Goal: Complete application form: Complete application form

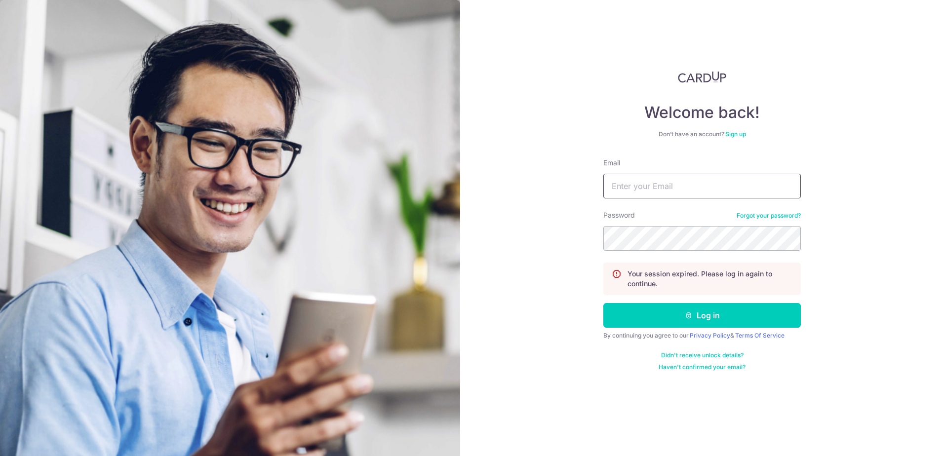
click at [629, 188] on input "Email" at bounding box center [701, 186] width 197 height 25
type input "ng.huanyong@gmail.com"
click at [603, 303] on button "Log in" at bounding box center [701, 315] width 197 height 25
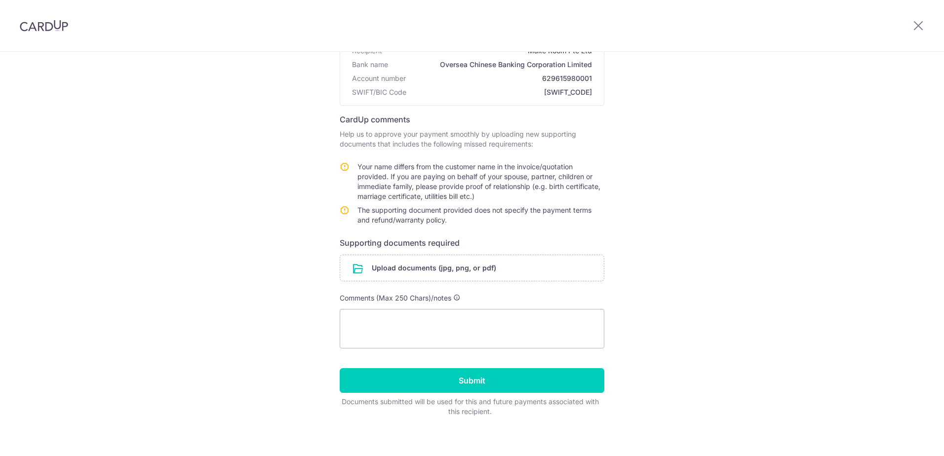
scroll to position [110, 0]
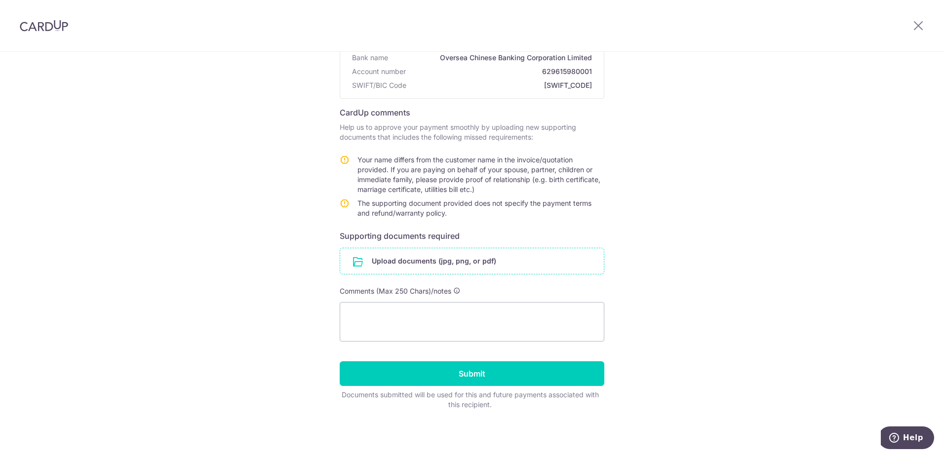
click at [421, 259] on input "file" at bounding box center [472, 261] width 264 height 26
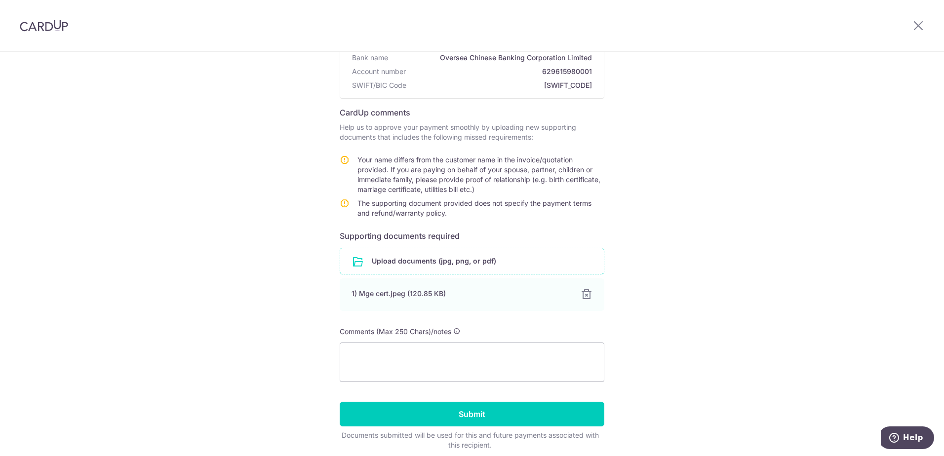
click at [412, 262] on input "file" at bounding box center [472, 261] width 264 height 26
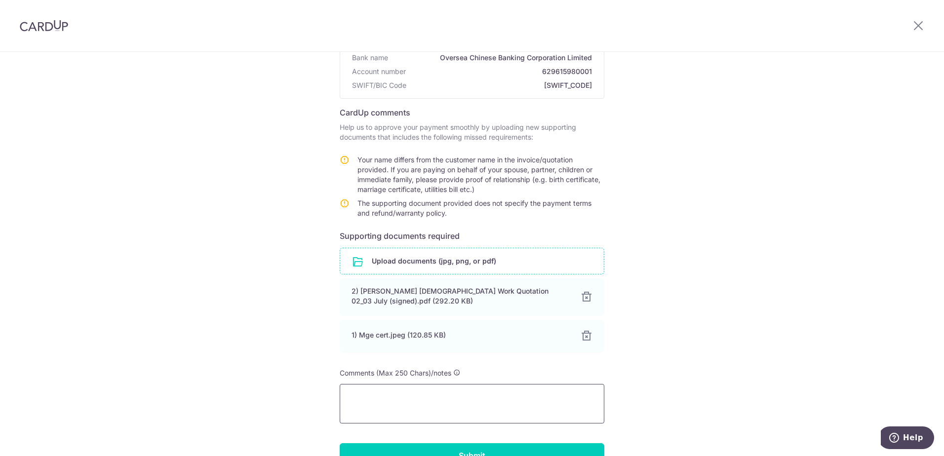
click at [408, 416] on textarea at bounding box center [472, 403] width 265 height 39
click at [409, 409] on textarea at bounding box center [472, 403] width 265 height 39
type textarea "The customer is my wife. I am paying on her behalf. Thanks!"
click at [163, 242] on div "Help us verify your payment Recipient details Recipient Make Room Pte Ltd Bank …" at bounding box center [472, 240] width 944 height 596
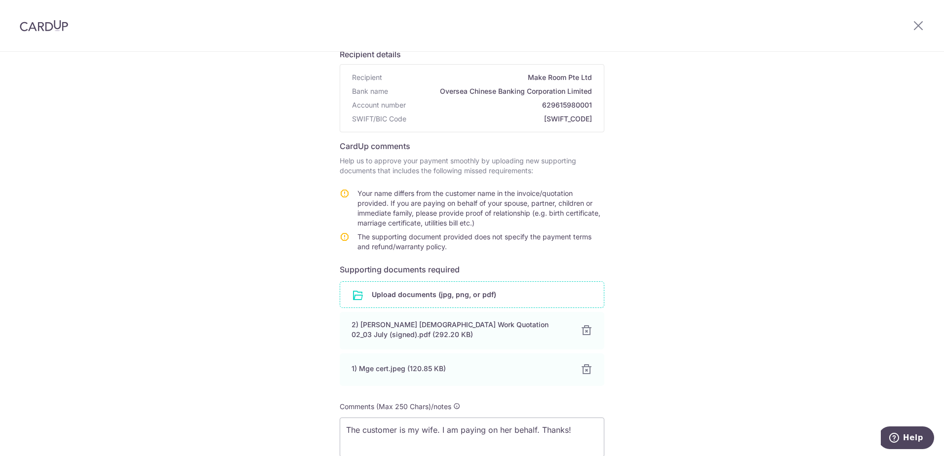
scroll to position [192, 0]
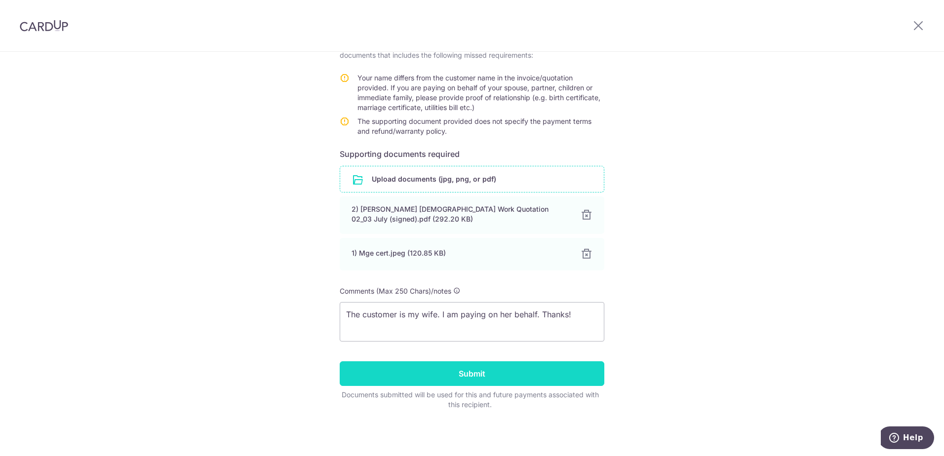
click at [419, 371] on input "Submit" at bounding box center [472, 373] width 265 height 25
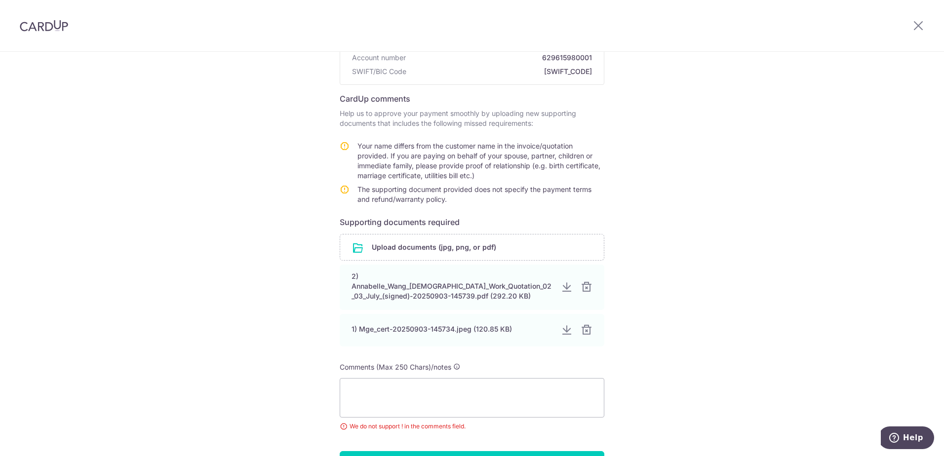
scroll to position [214, 0]
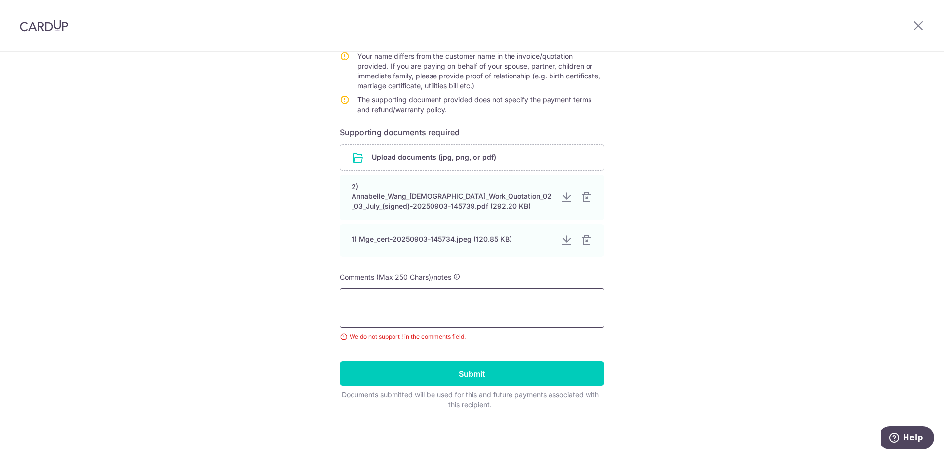
click at [444, 312] on textarea at bounding box center [472, 307] width 265 height 39
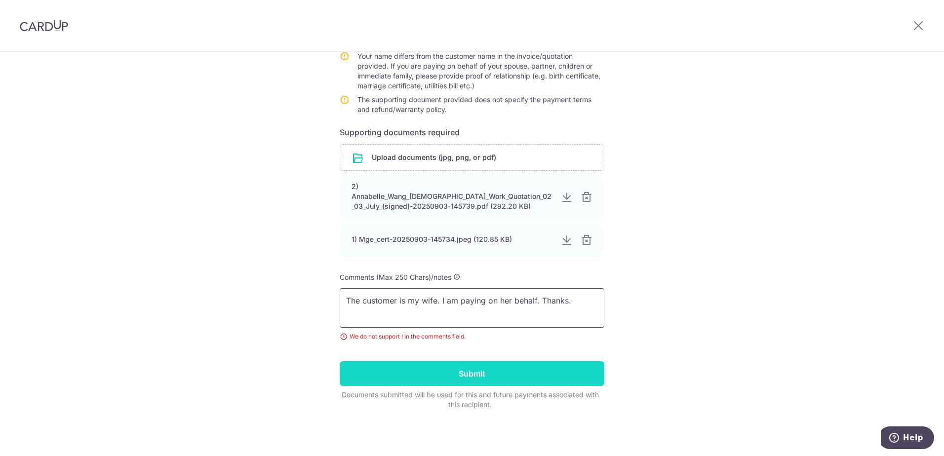
type textarea "The customer is my wife. I am paying on her behalf. Thanks."
click at [449, 377] on input "Submit" at bounding box center [472, 373] width 265 height 25
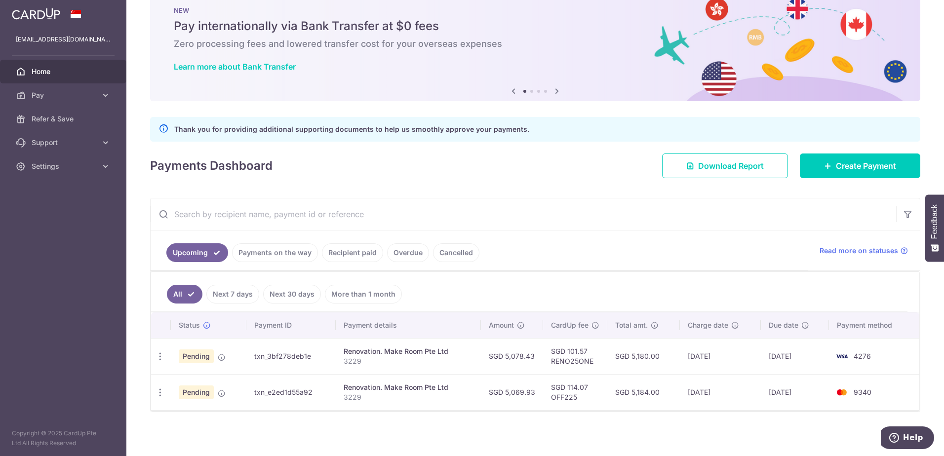
scroll to position [28, 0]
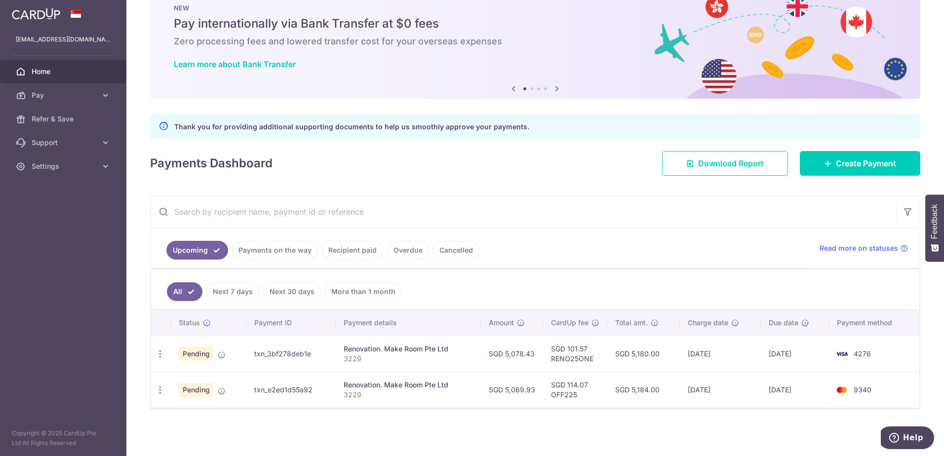
click at [503, 165] on div "Payments Dashboard Download Report Create Payment" at bounding box center [535, 161] width 770 height 29
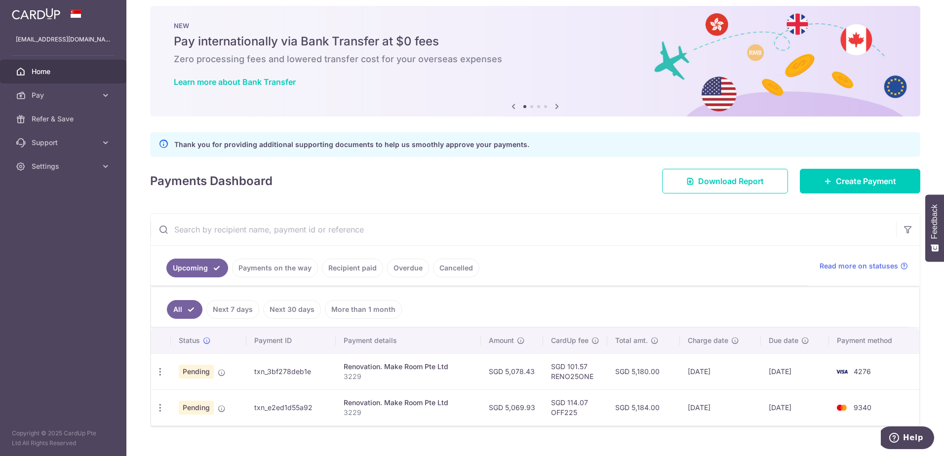
scroll to position [0, 0]
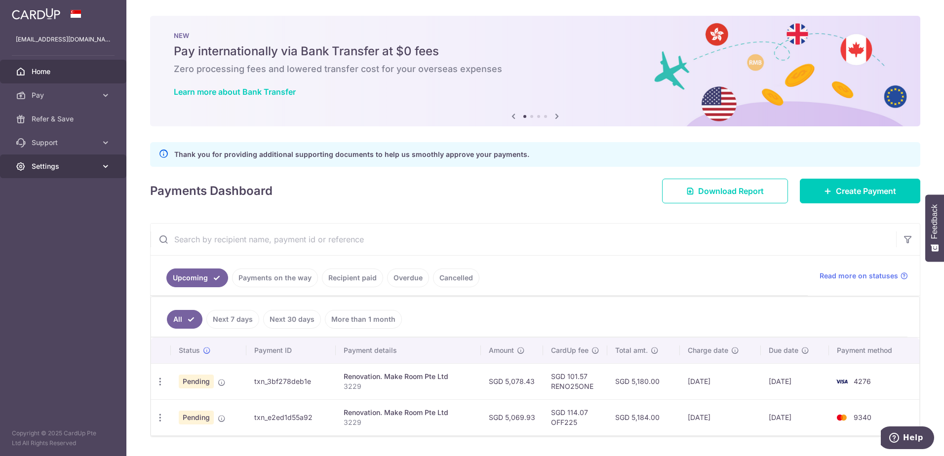
click at [49, 170] on span "Settings" at bounding box center [64, 166] width 65 height 10
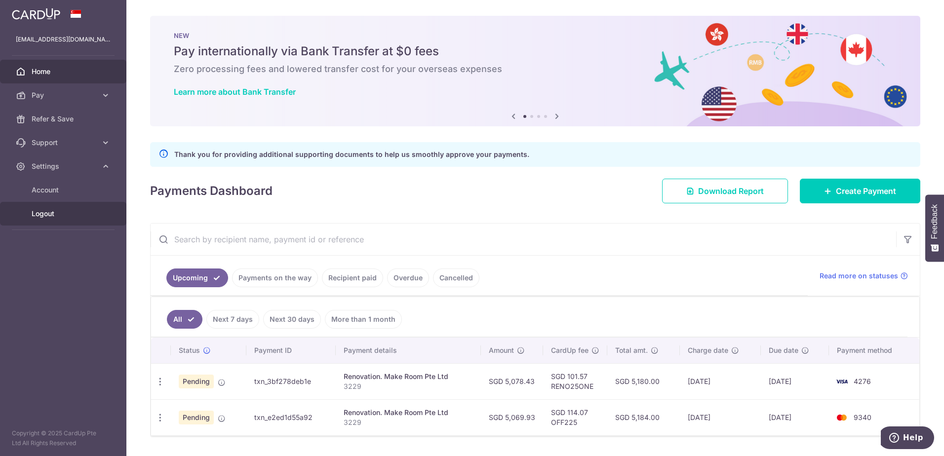
click at [44, 213] on span "Logout" at bounding box center [64, 214] width 65 height 10
